Goal: Task Accomplishment & Management: Complete application form

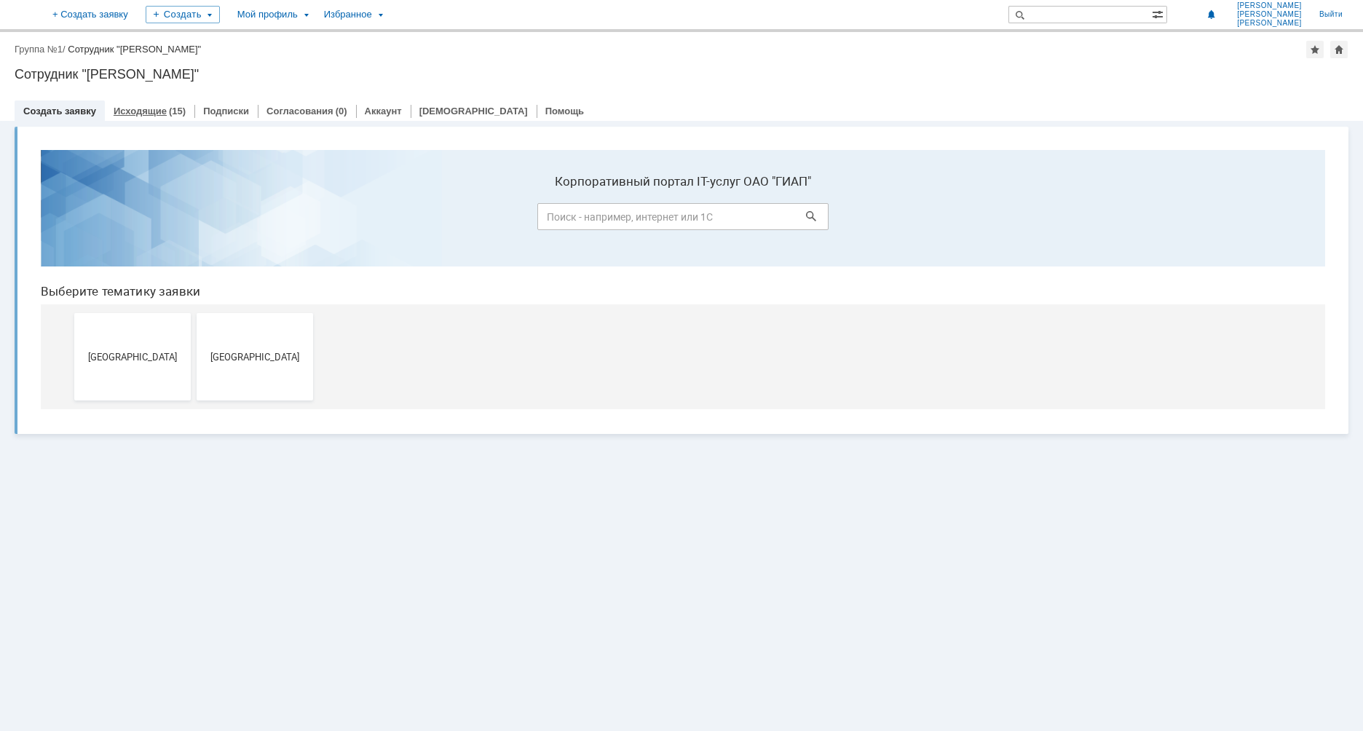
click at [140, 108] on link "Исходящие" at bounding box center [140, 111] width 53 height 11
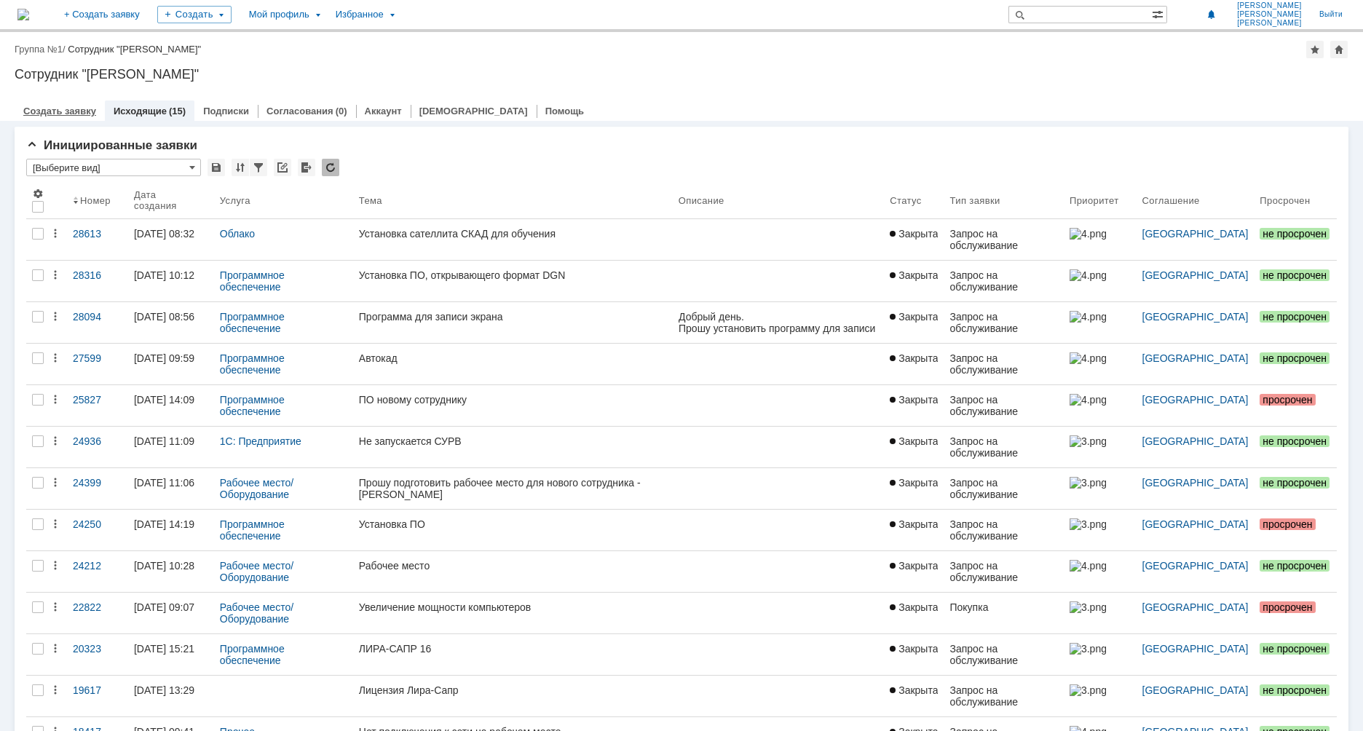
click at [62, 106] on link "Создать заявку" at bounding box center [59, 111] width 73 height 11
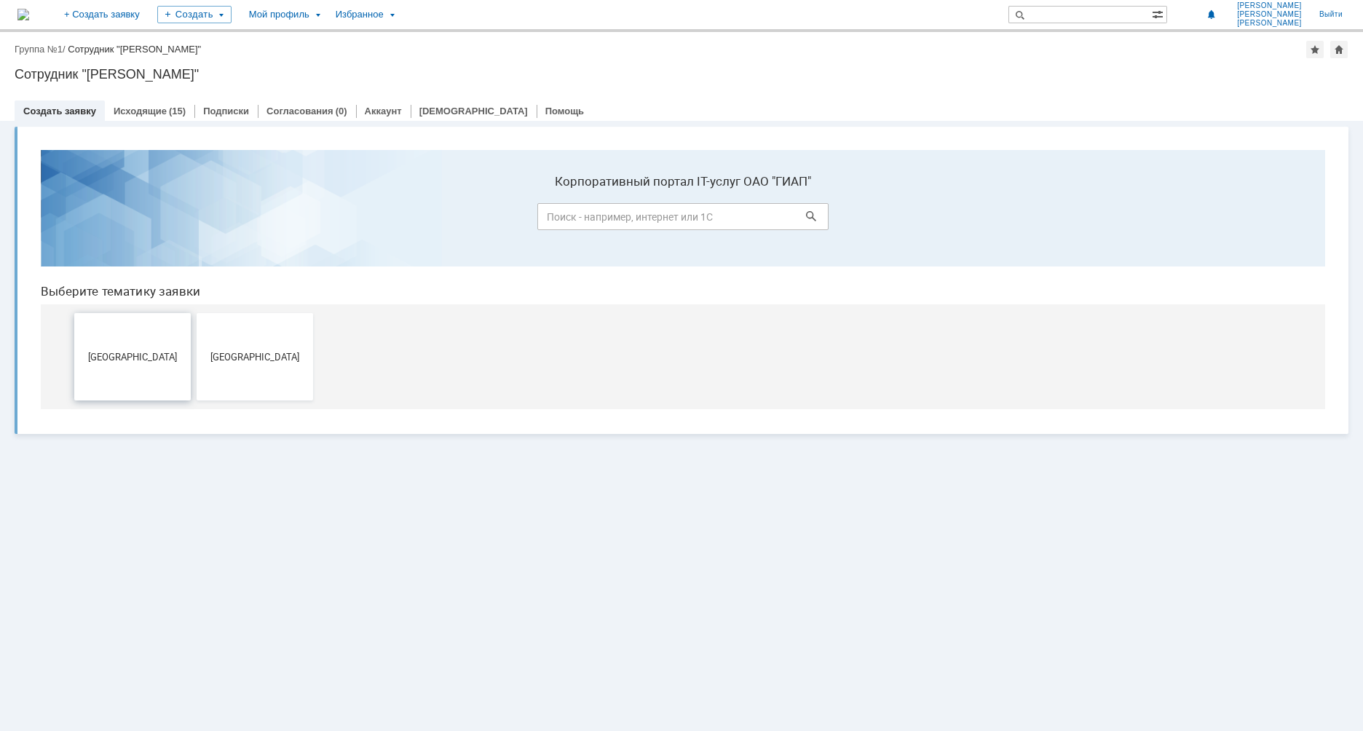
click at [136, 365] on button "[GEOGRAPHIC_DATA]" at bounding box center [132, 356] width 117 height 87
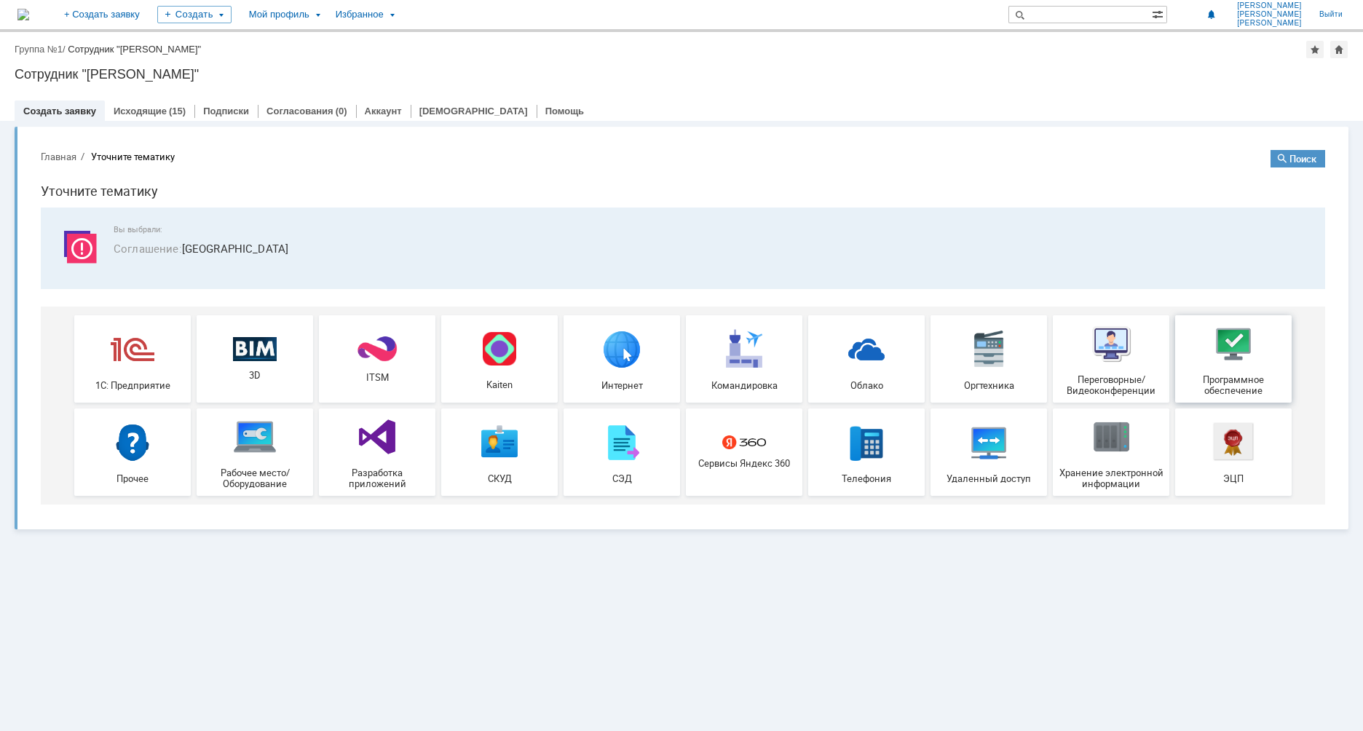
click at [1248, 341] on img at bounding box center [1234, 344] width 44 height 44
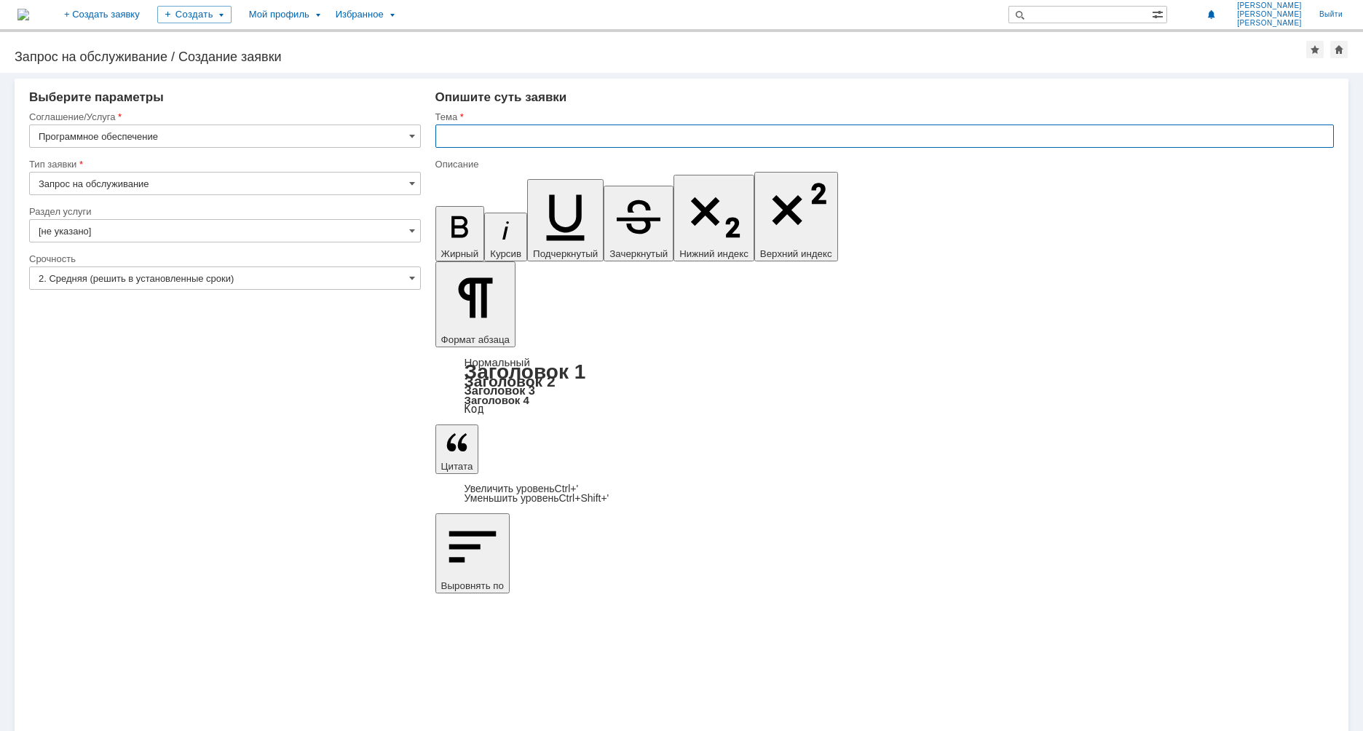
click at [472, 141] on input "text" at bounding box center [884, 136] width 899 height 23
click at [478, 139] on input "text" at bounding box center [884, 136] width 899 height 23
paste input "Thunderbird"
type input "Thunderbird - почта"
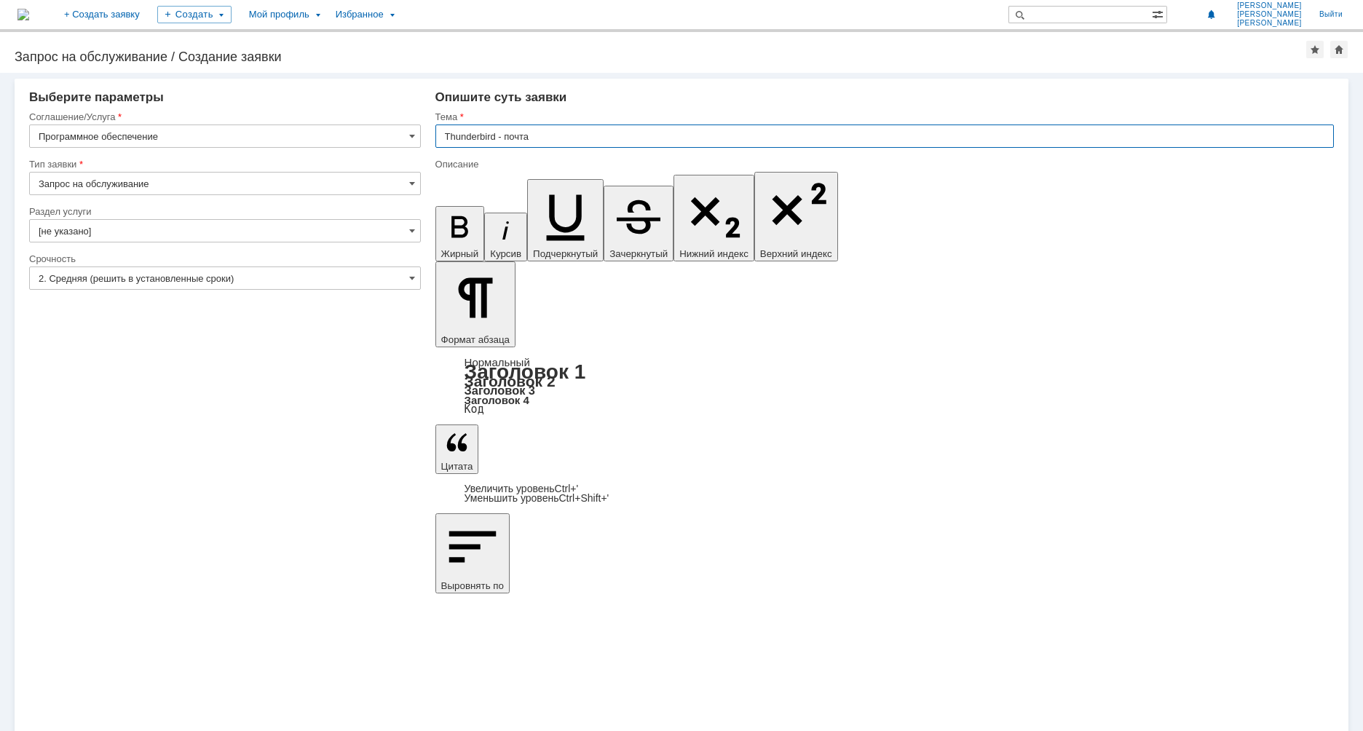
click at [497, 135] on input "Thunderbird - почта" at bounding box center [884, 136] width 899 height 23
drag, startPoint x: 497, startPoint y: 135, endPoint x: 400, endPoint y: 139, distance: 96.9
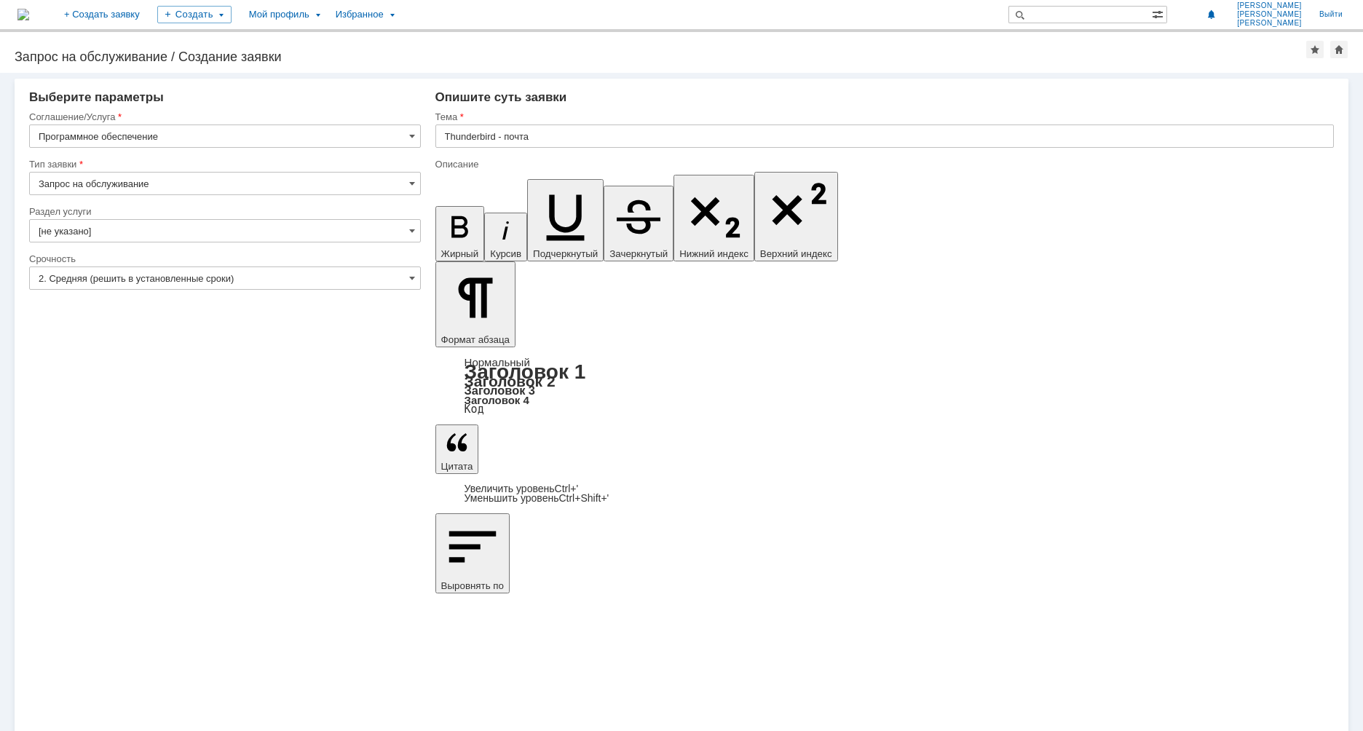
scroll to position [71, 5]
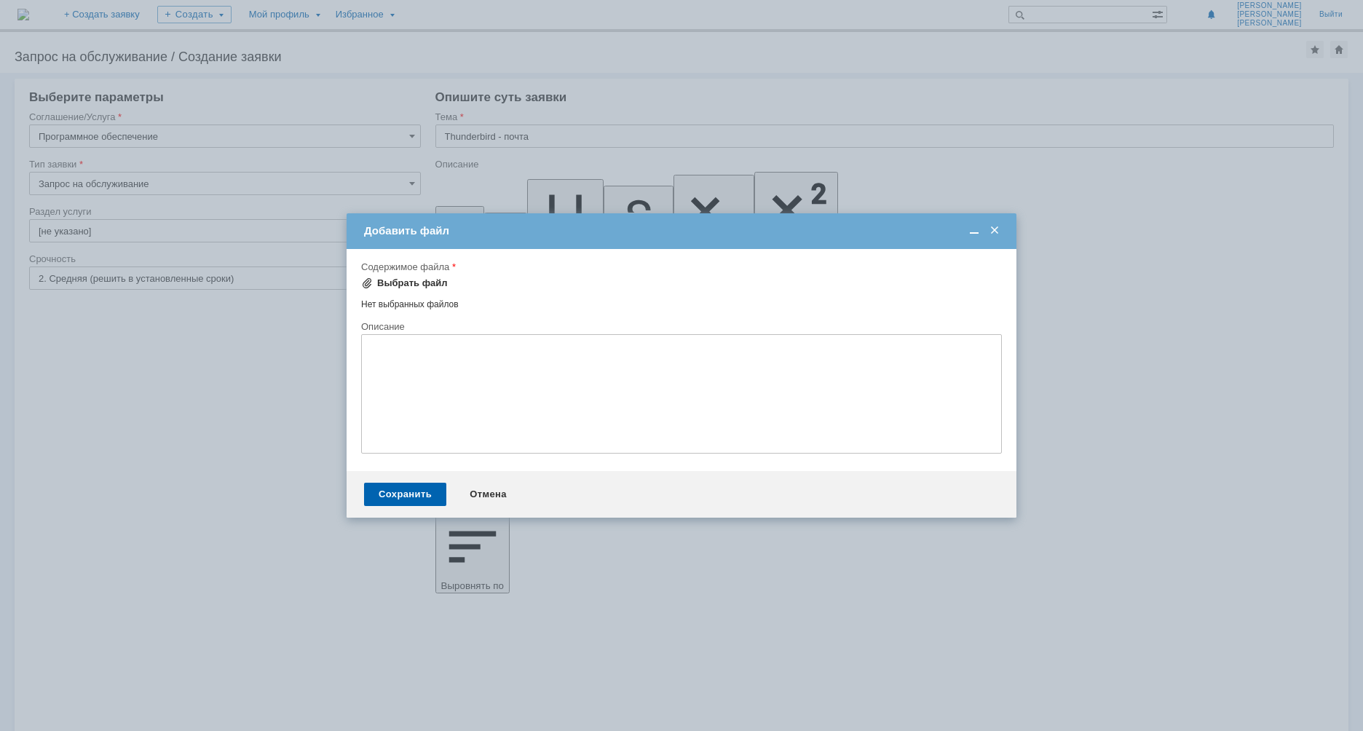
click at [401, 284] on div "Выбрать файл" at bounding box center [412, 283] width 71 height 12
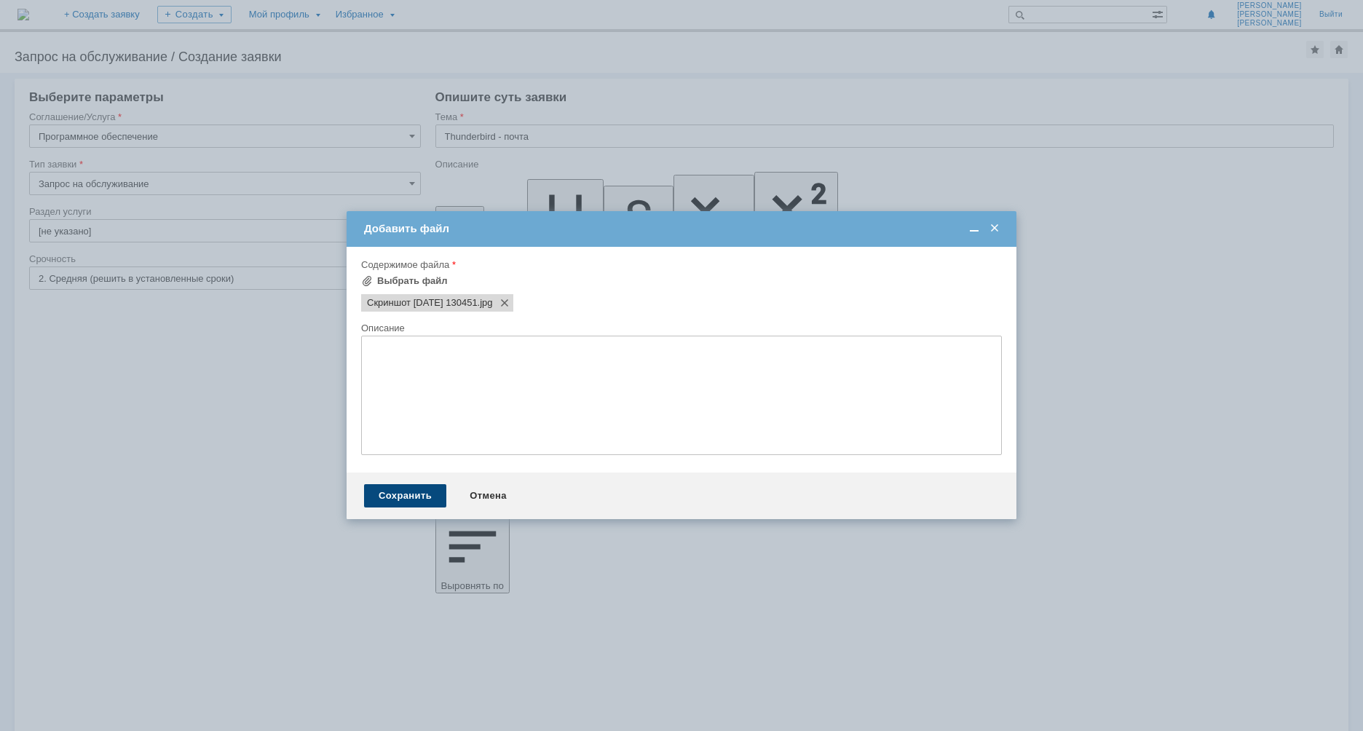
click at [398, 495] on div "Сохранить" at bounding box center [405, 495] width 82 height 23
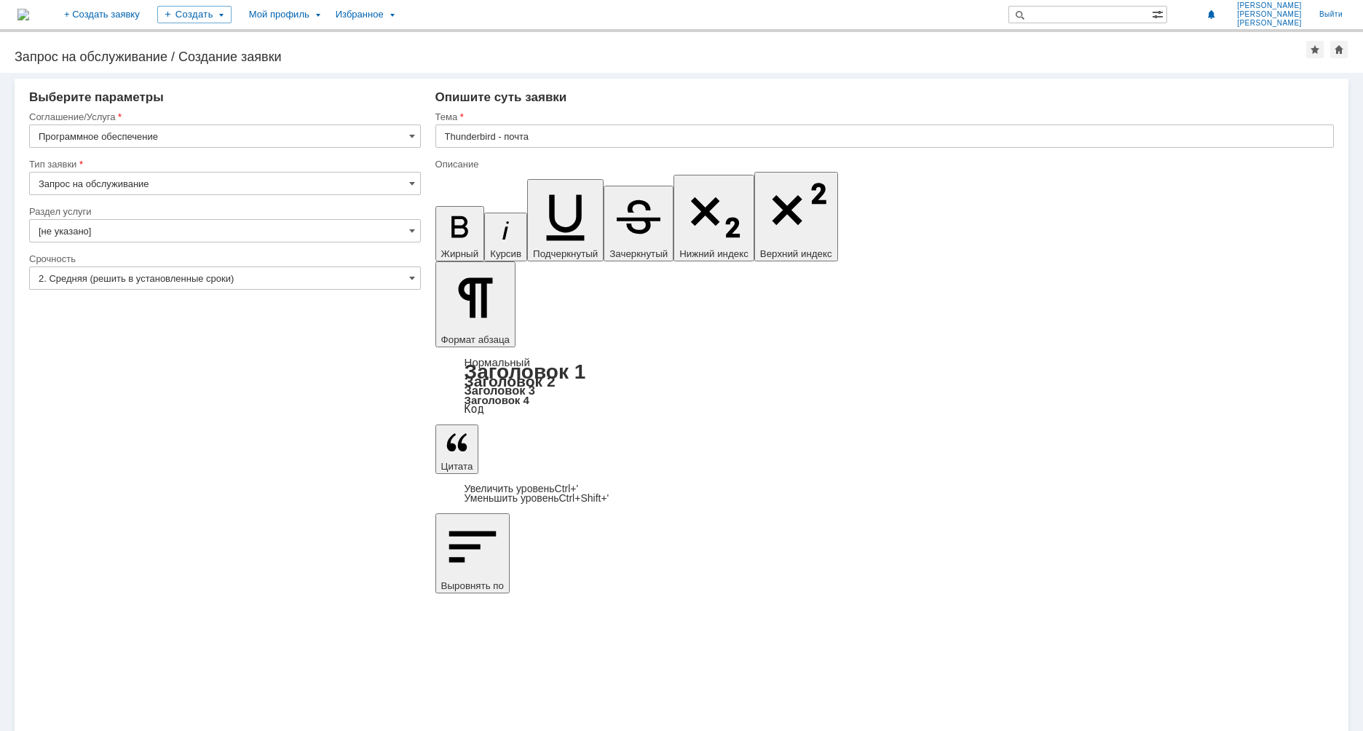
click at [94, 285] on input "2. Средняя (решить в установленные сроки)" at bounding box center [225, 278] width 392 height 23
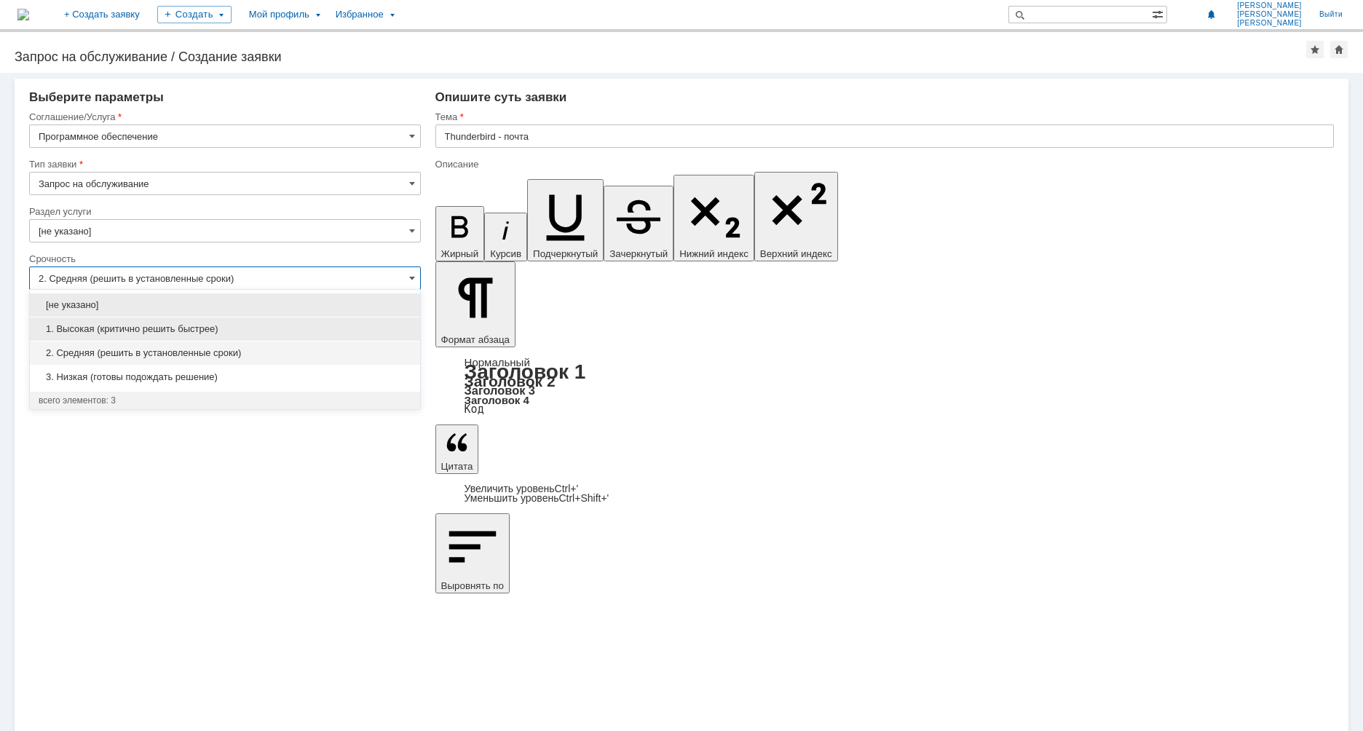
click at [88, 327] on span "1. Высокая (критично решить быстрее)" at bounding box center [225, 329] width 373 height 12
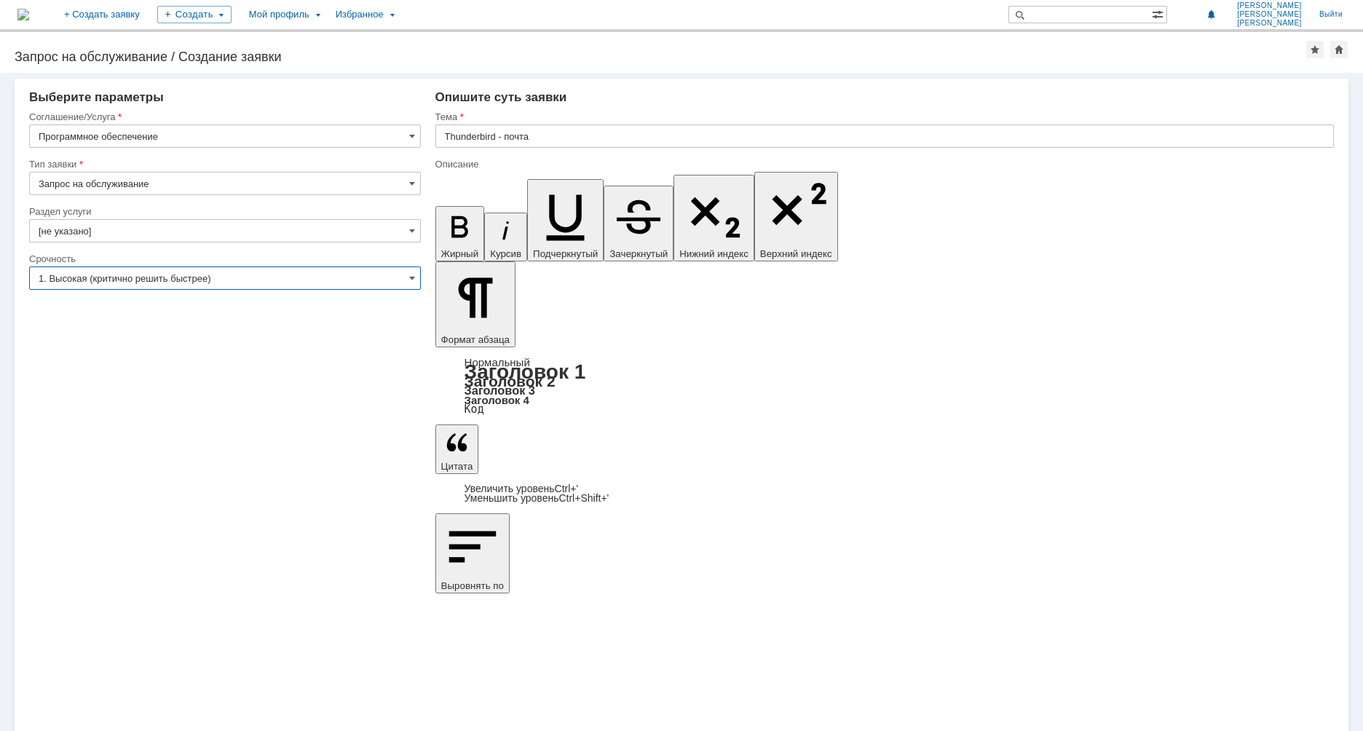
type input "1. Высокая (критично решить быстрее)"
